Goal: Ask a question: Seek information or help from site administrators or community

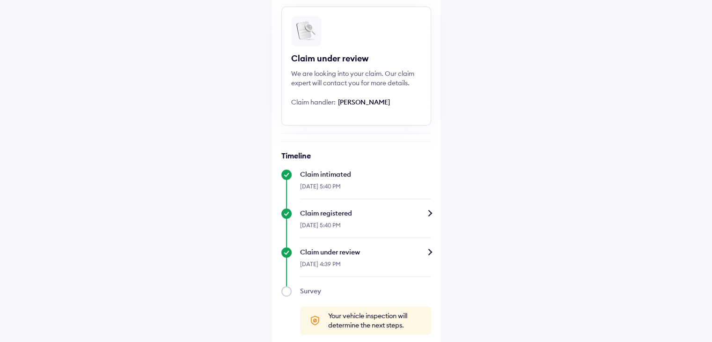
scroll to position [123, 0]
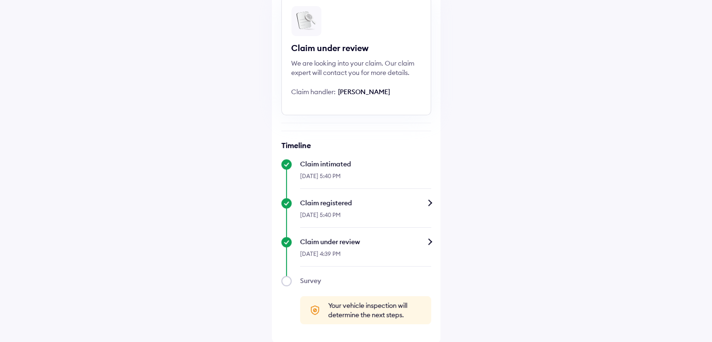
click at [429, 241] on div "Claim under review" at bounding box center [365, 241] width 131 height 9
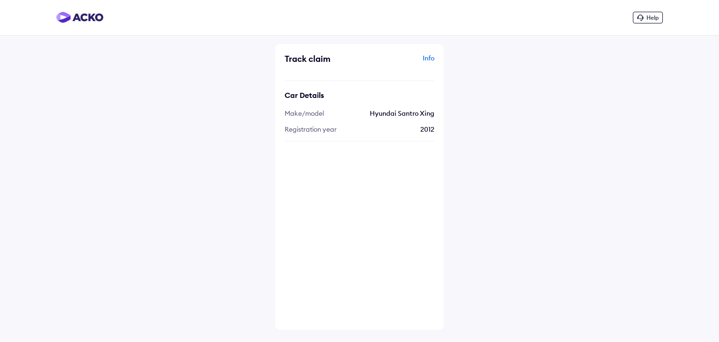
click at [643, 22] on div "Help" at bounding box center [648, 18] width 30 height 12
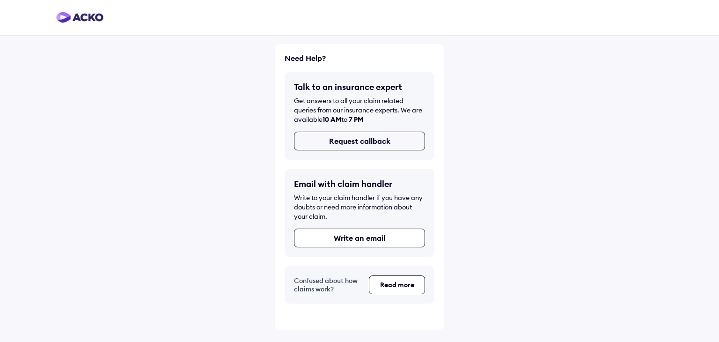
click at [356, 134] on button "Request callback" at bounding box center [359, 141] width 131 height 19
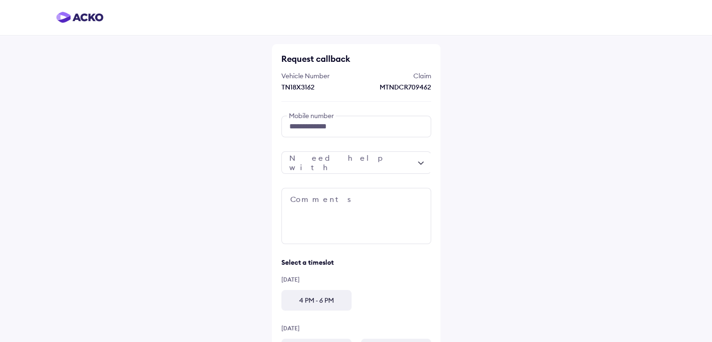
scroll to position [47, 0]
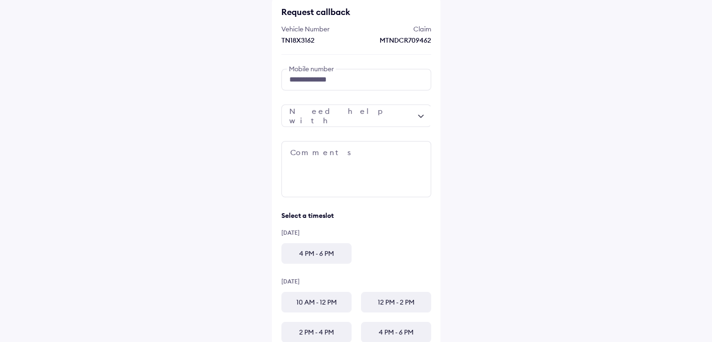
click at [340, 117] on div at bounding box center [356, 115] width 150 height 22
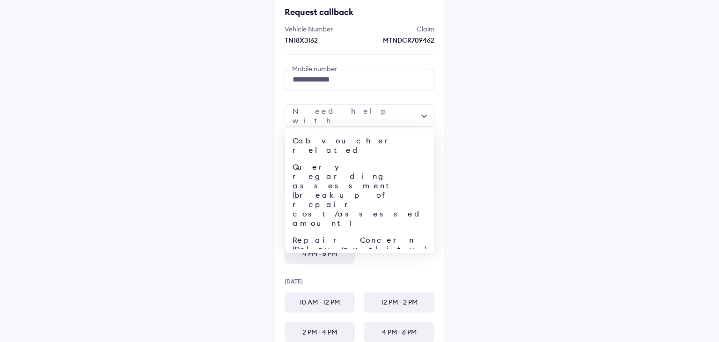
click at [340, 117] on div "Cab voucher related Query regarding assessment (breakup of repair cost/assessed…" at bounding box center [360, 115] width 150 height 22
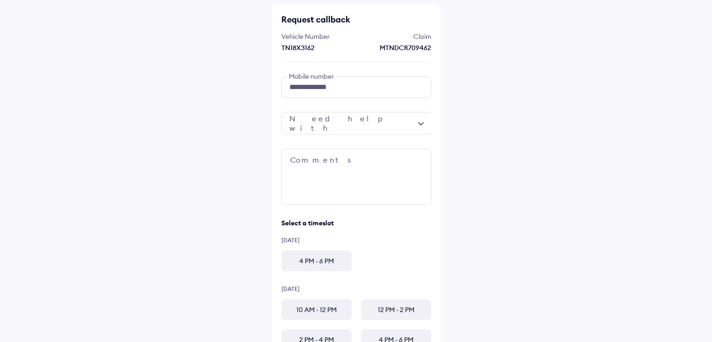
scroll to position [23, 0]
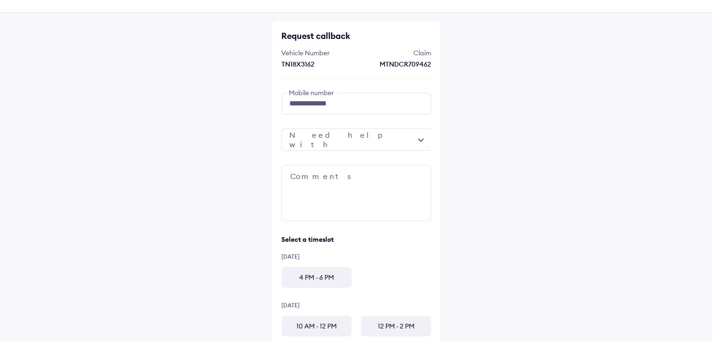
click at [302, 282] on div "4 PM - 6 PM" at bounding box center [316, 277] width 70 height 21
click at [334, 135] on div at bounding box center [356, 139] width 150 height 22
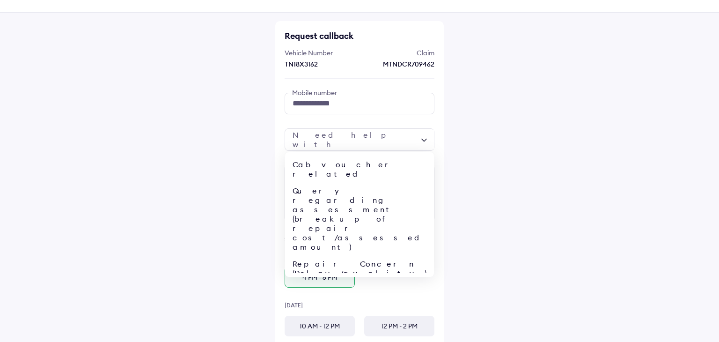
click at [343, 281] on div "Document related" at bounding box center [359, 294] width 149 height 26
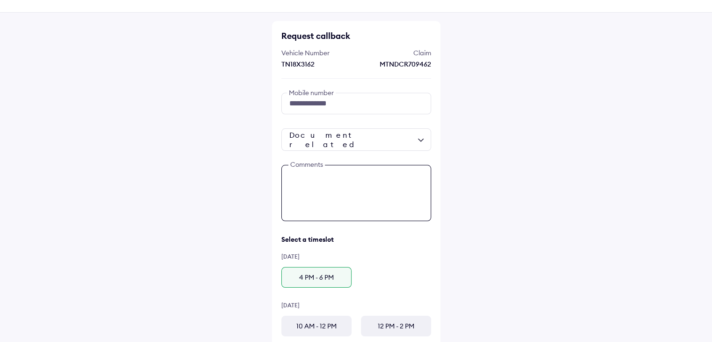
click at [334, 195] on textarea at bounding box center [356, 193] width 150 height 56
click at [314, 278] on div "4 PM - 6 PM" at bounding box center [316, 277] width 70 height 21
click at [318, 193] on textarea at bounding box center [356, 193] width 150 height 56
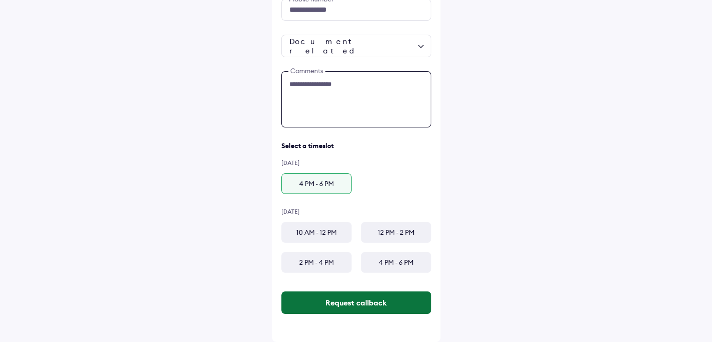
type textarea "**********"
click at [359, 292] on button "Request callback" at bounding box center [356, 302] width 150 height 22
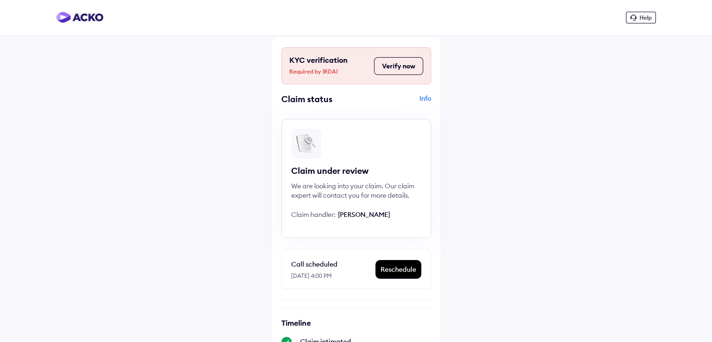
drag, startPoint x: 405, startPoint y: 64, endPoint x: 425, endPoint y: 102, distance: 42.9
click at [425, 102] on div "KYC verification Required by IRDAI Verify now Claim status Info Claim under rev…" at bounding box center [356, 279] width 168 height 482
click at [397, 68] on button "Verify now" at bounding box center [398, 66] width 49 height 18
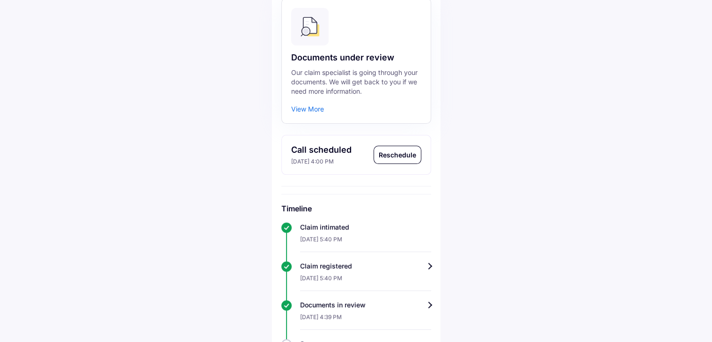
scroll to position [17, 0]
